Goal: Transaction & Acquisition: Purchase product/service

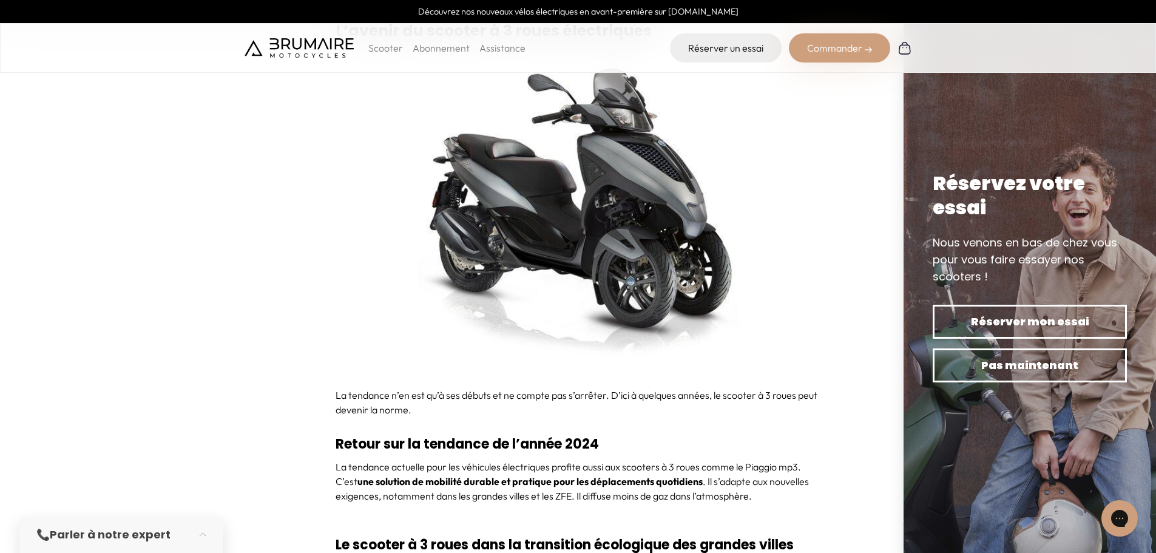
scroll to position [4272, 0]
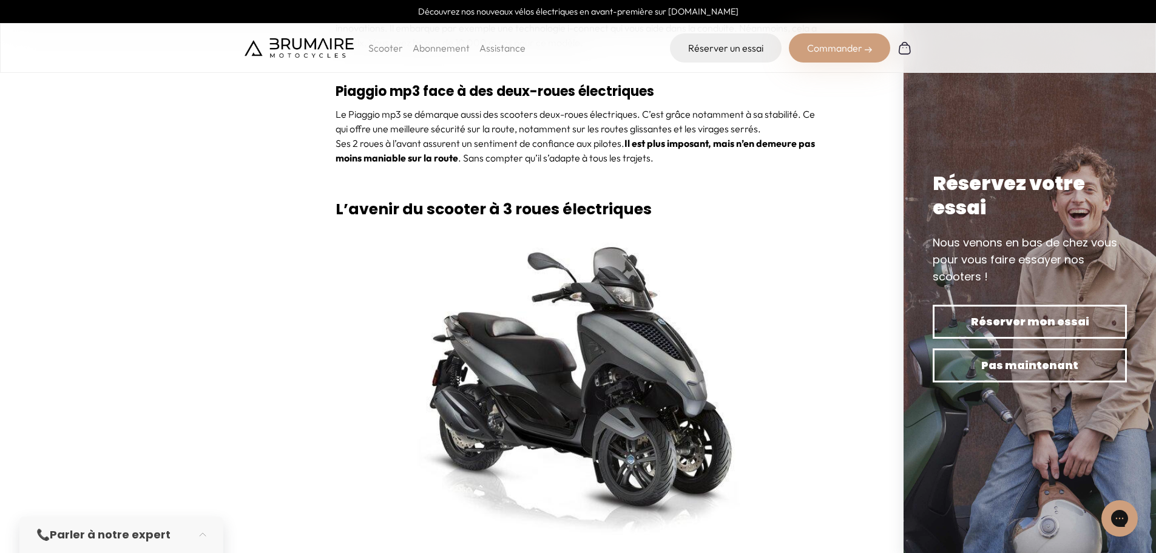
click at [850, 49] on div "Commander" at bounding box center [839, 47] width 101 height 29
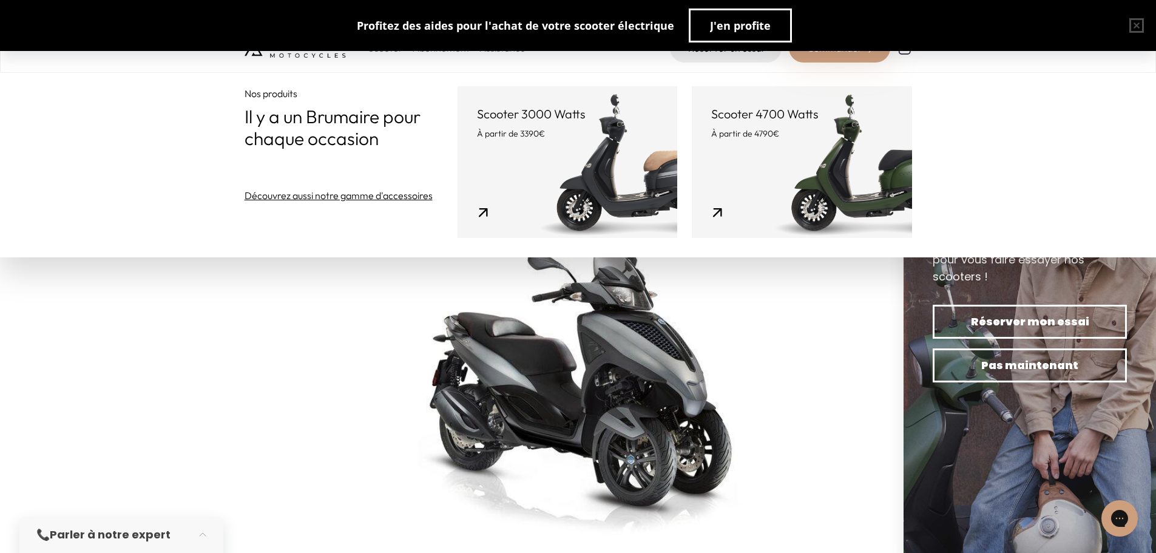
click at [869, 160] on link "Scooter 4700 Watts À partir de 4790€" at bounding box center [802, 162] width 220 height 152
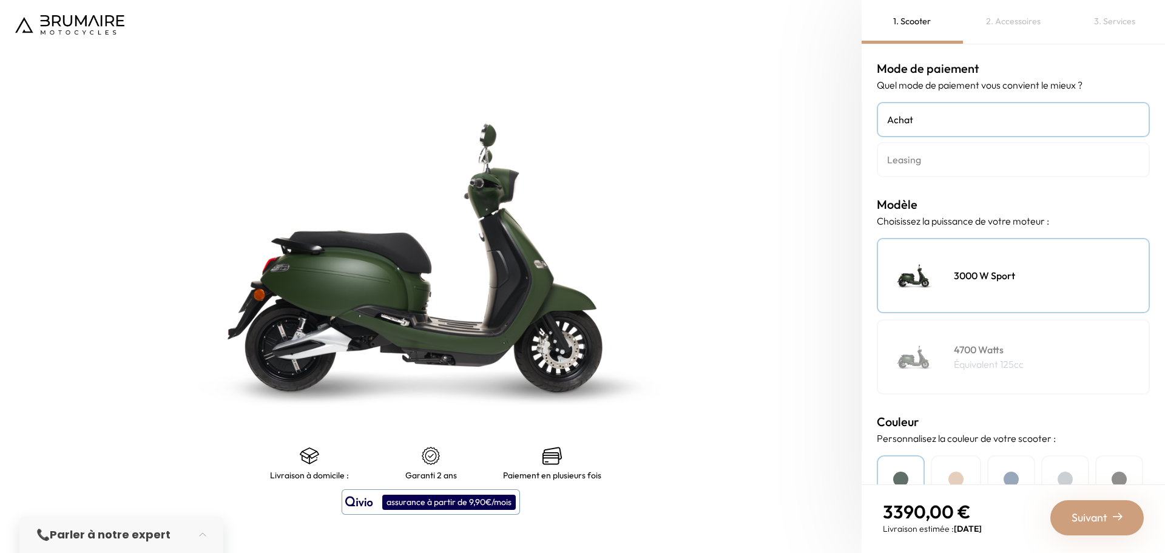
click at [986, 357] on p "Équivalent 125cc" at bounding box center [989, 364] width 70 height 15
click at [963, 349] on h4 "4700 Watts" at bounding box center [989, 349] width 70 height 15
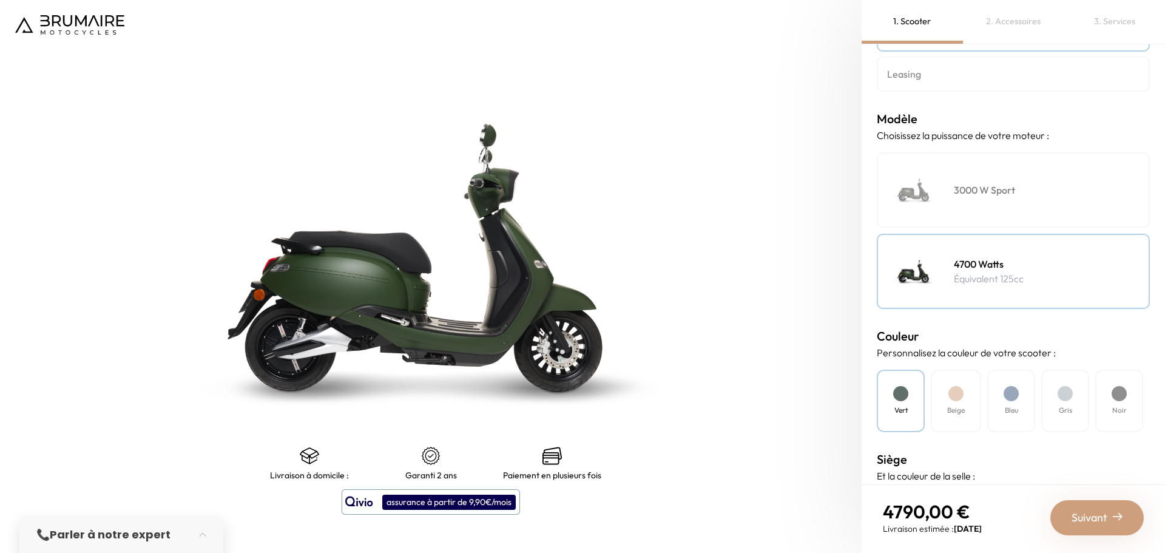
scroll to position [92, 0]
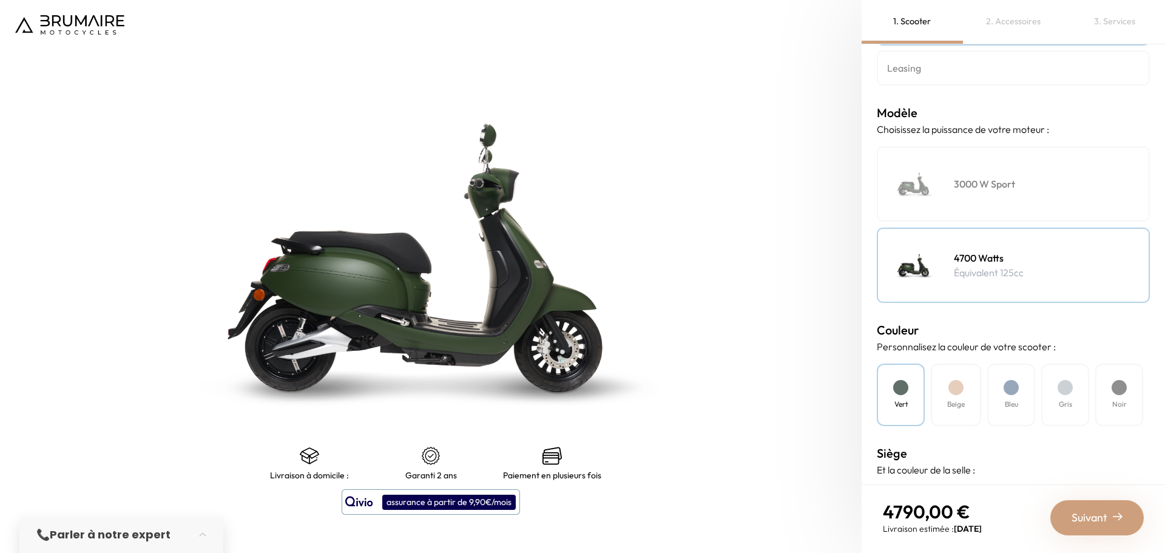
click at [952, 386] on div at bounding box center [955, 387] width 15 height 15
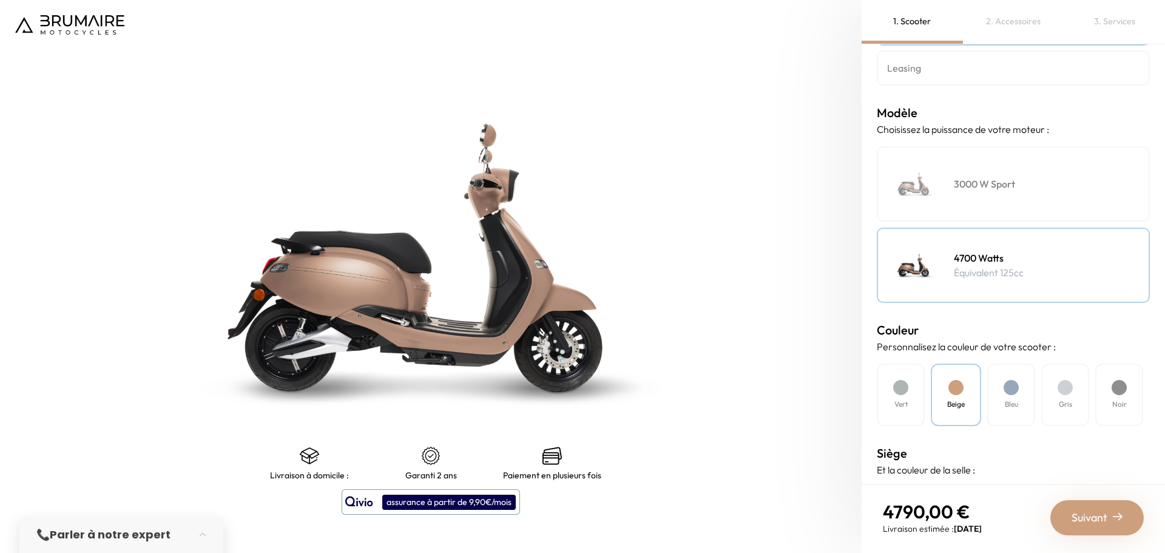
click at [1011, 389] on div at bounding box center [1010, 387] width 15 height 15
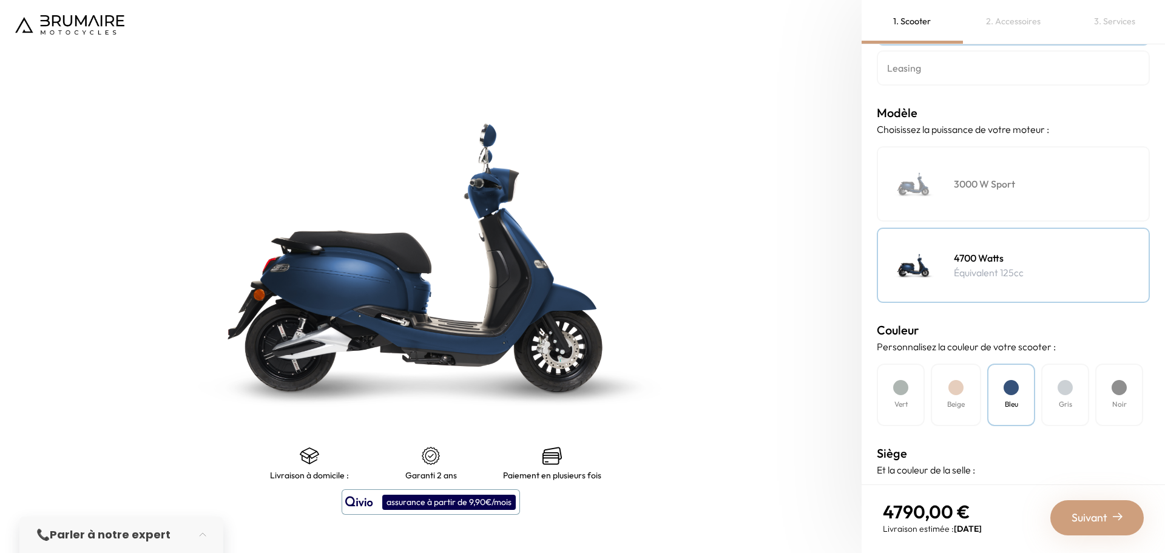
click at [1068, 386] on div at bounding box center [1064, 387] width 15 height 15
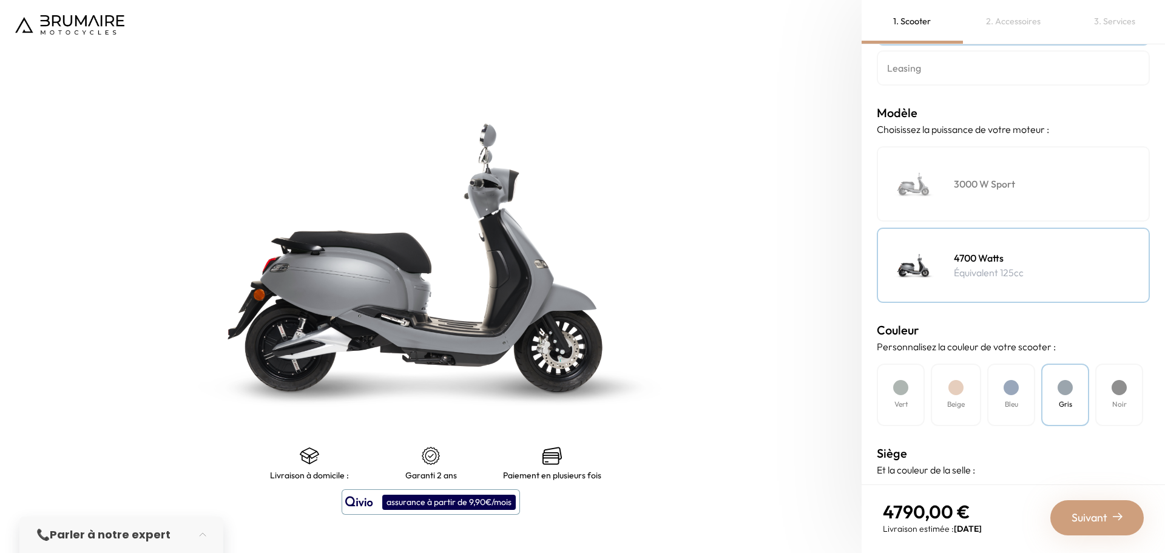
click at [1122, 387] on div at bounding box center [1118, 387] width 15 height 15
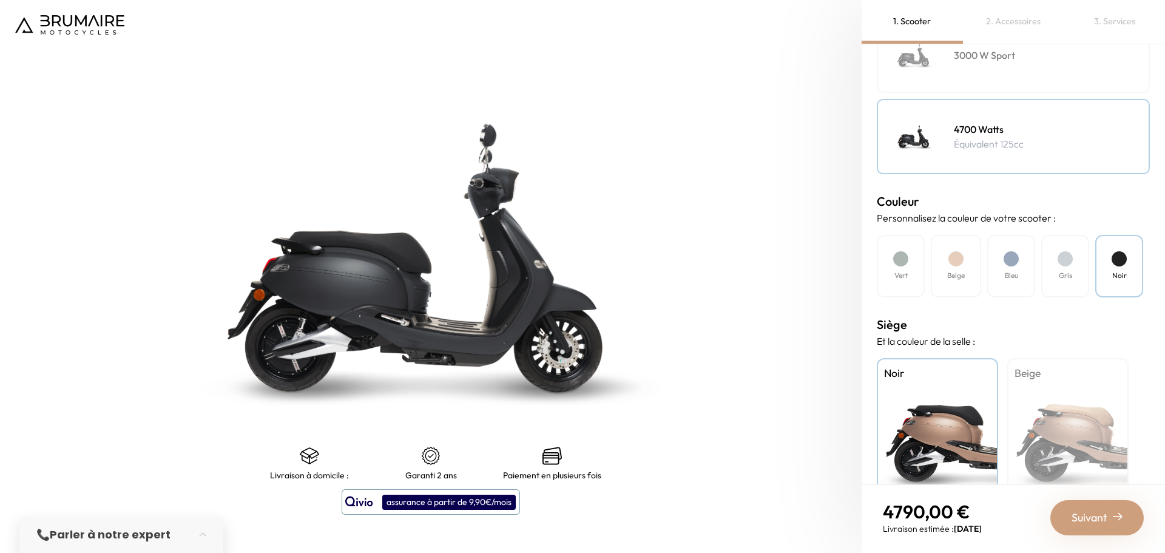
scroll to position [261, 0]
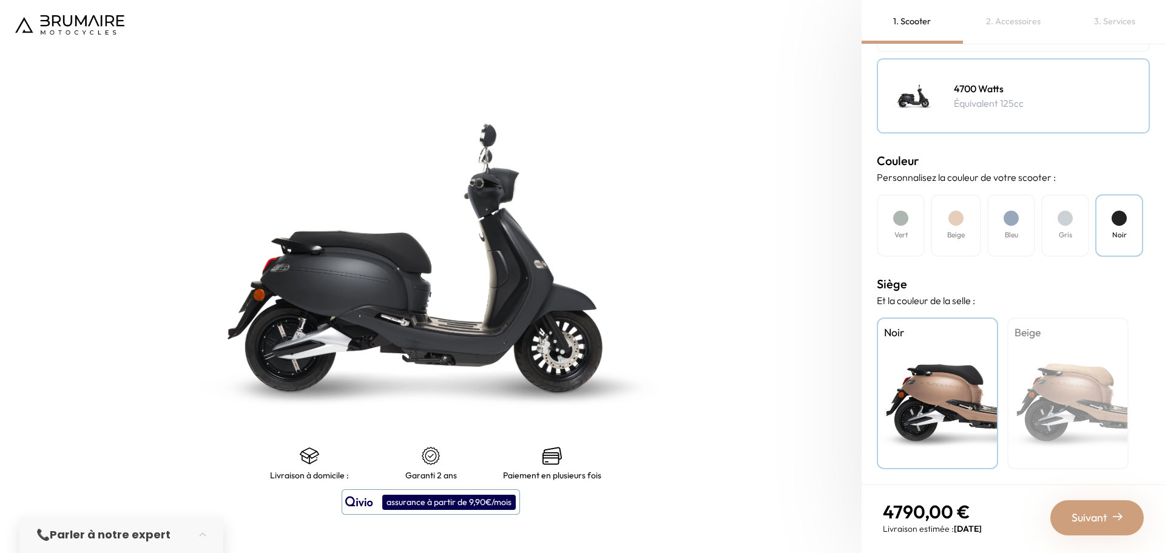
click at [1092, 514] on span "Suivant" at bounding box center [1089, 517] width 36 height 17
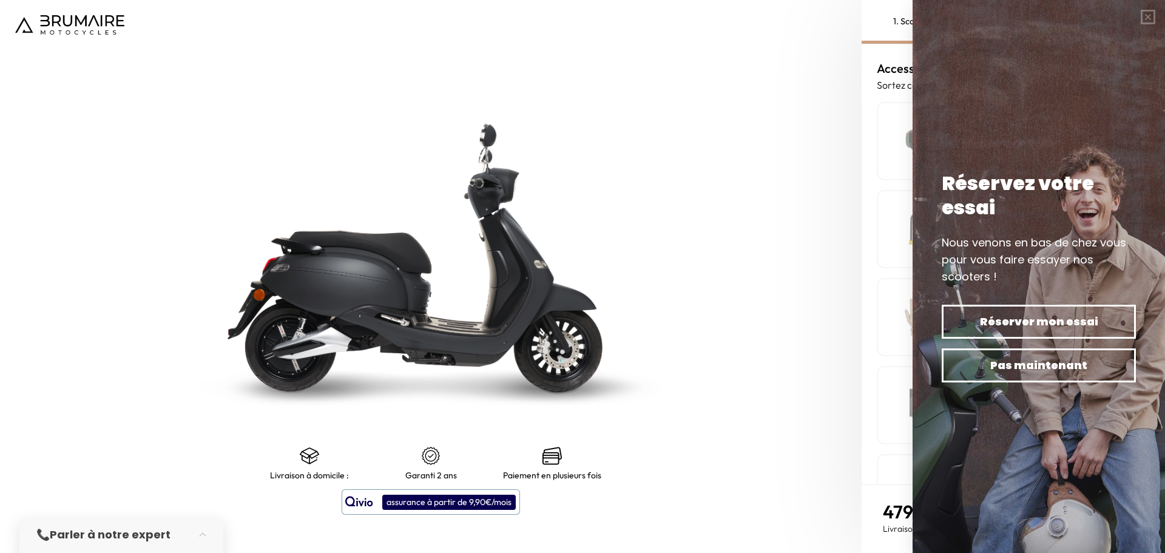
click at [763, 187] on img at bounding box center [431, 257] width 1077 height 691
click at [1149, 16] on button "button" at bounding box center [1148, 17] width 34 height 34
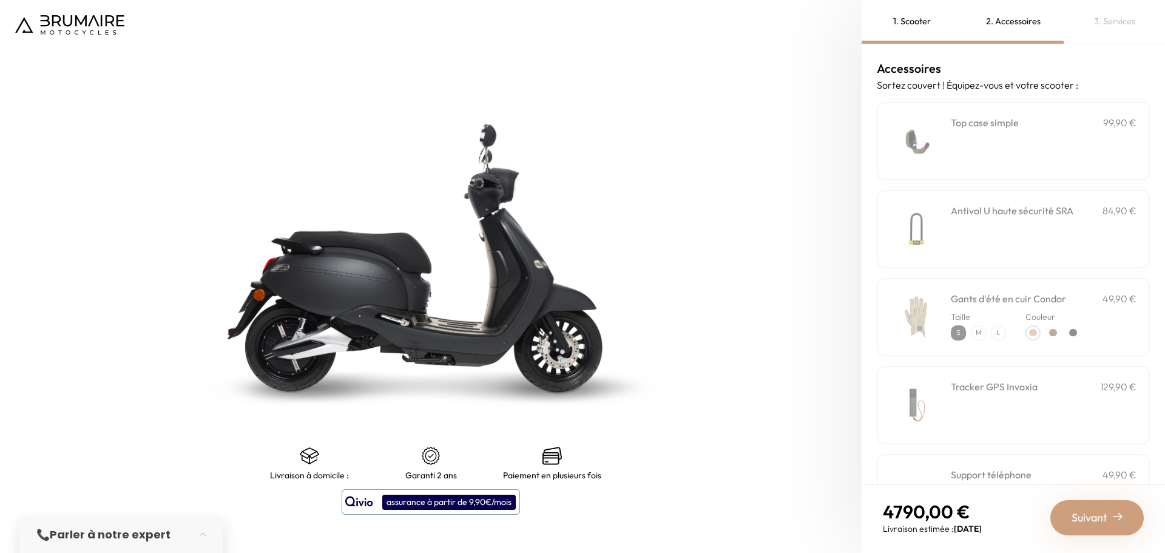
click at [975, 147] on div "**********" at bounding box center [1044, 141] width 186 height 52
click at [994, 217] on h3 "Antivol U haute sécurité SRA" at bounding box center [1012, 210] width 123 height 15
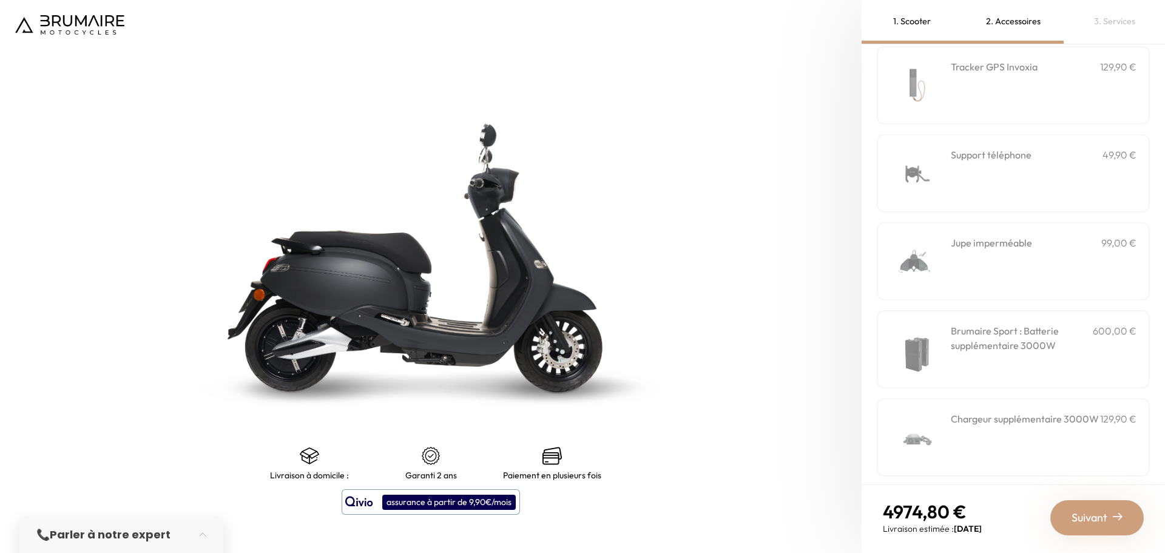
scroll to position [327, 0]
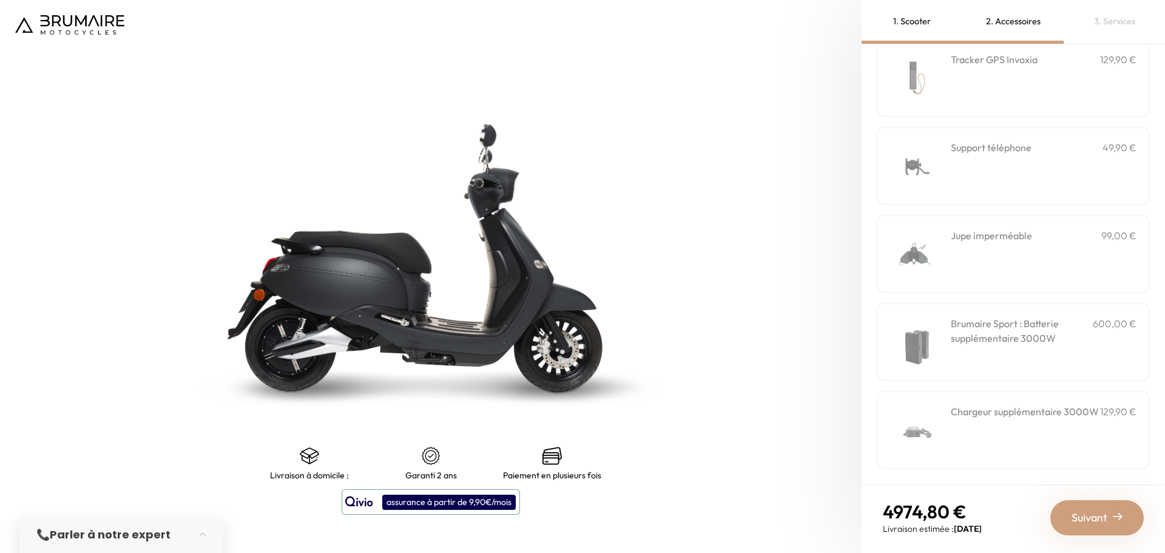
click at [978, 339] on h3 "Brumaire Sport : Batterie supplémentaire 3000W" at bounding box center [1022, 330] width 142 height 29
click at [1090, 513] on span "Suivant" at bounding box center [1089, 517] width 36 height 17
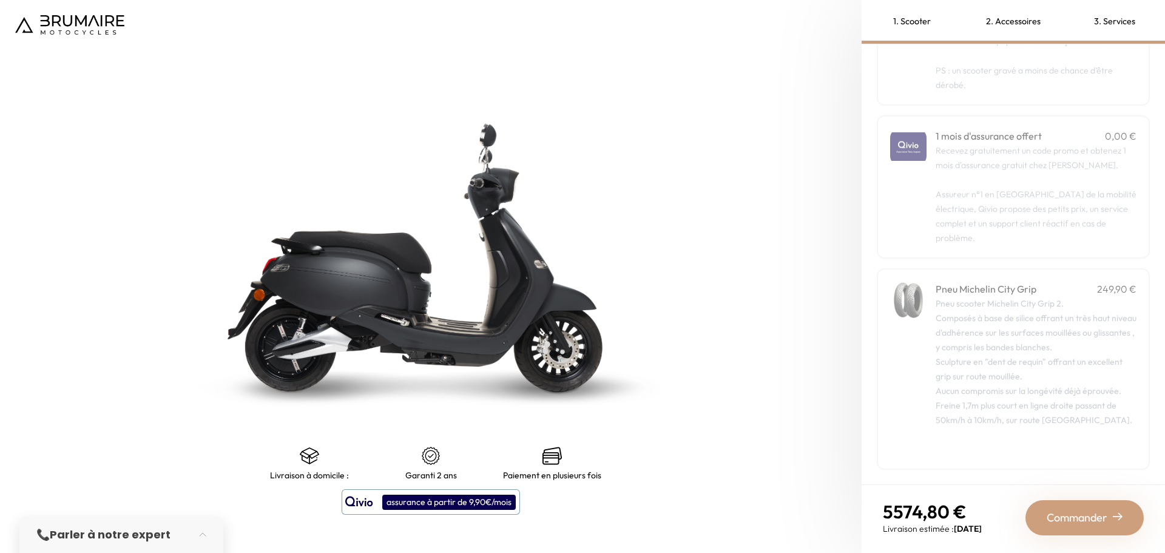
scroll to position [126, 0]
click at [1087, 509] on span "Commander" at bounding box center [1076, 517] width 61 height 17
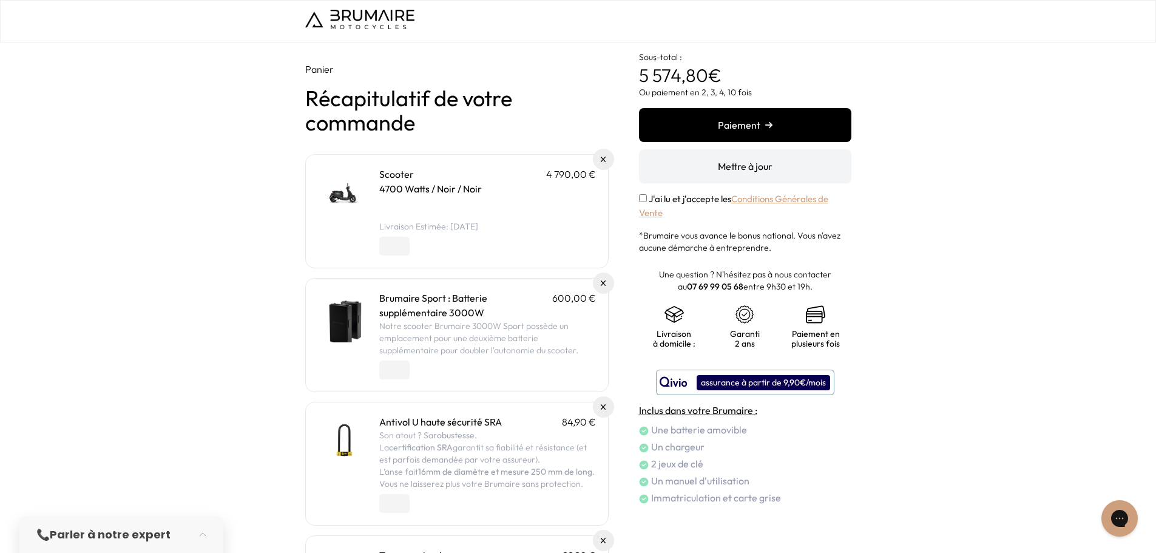
drag, startPoint x: 111, startPoint y: 173, endPoint x: 251, endPoint y: 15, distance: 211.5
click at [110, 170] on div "Panier Récapitulatif de votre commande Scooter 4 790,00 € 4700 Watts / Noir / N…" at bounding box center [578, 388] width 1156 height 692
